Goal: Information Seeking & Learning: Learn about a topic

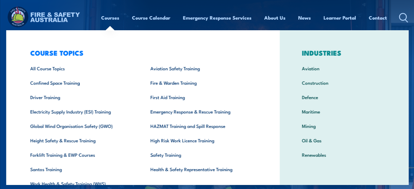
click at [106, 20] on link "Courses" at bounding box center [110, 17] width 18 height 15
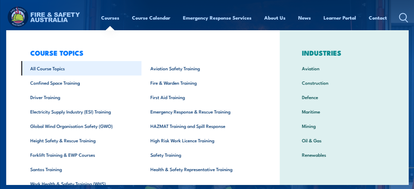
click at [43, 75] on link "All Course Topics" at bounding box center [81, 68] width 120 height 14
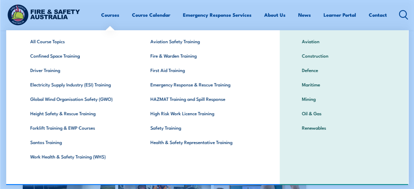
scroll to position [28, 0]
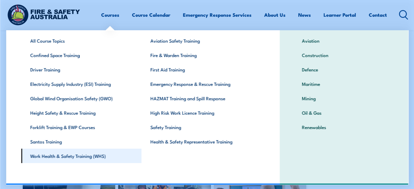
click at [79, 153] on link "Work Health & Safety Training (WHS)" at bounding box center [81, 156] width 120 height 14
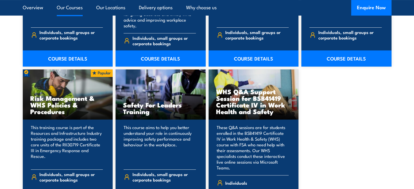
scroll to position [569, 0]
